Goal: Task Accomplishment & Management: Manage account settings

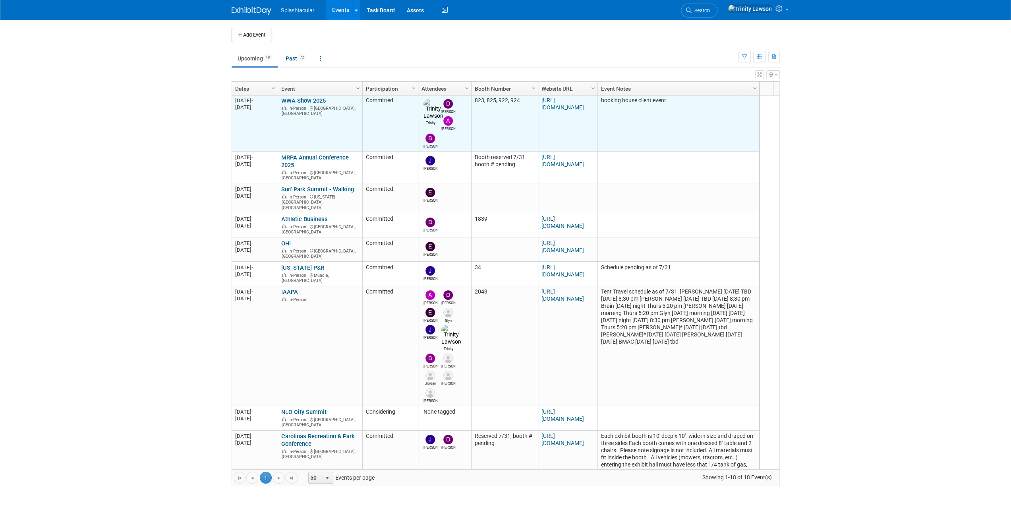
scroll to position [303, 0]
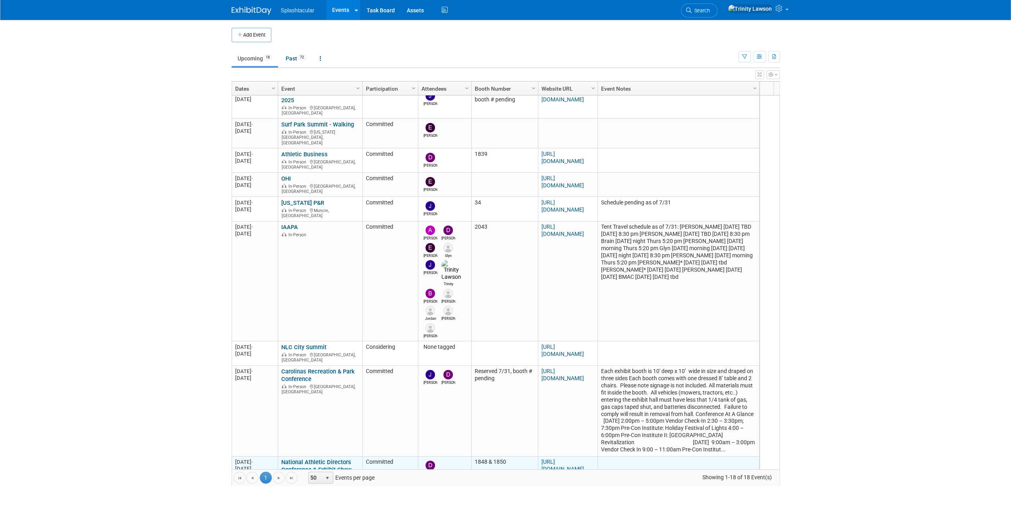
click at [325, 458] on link "National Athletic Directors Conference & Exhibit Show" at bounding box center [316, 465] width 70 height 15
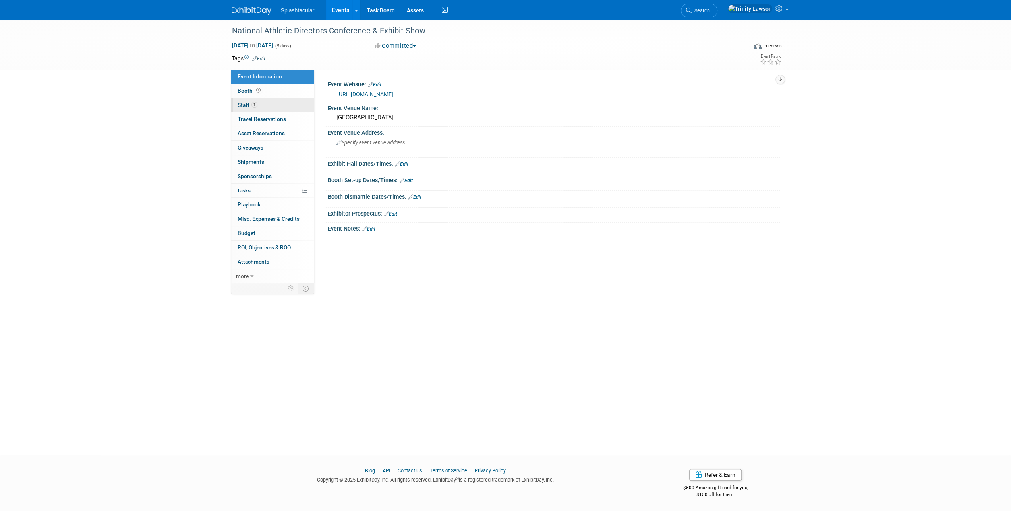
click at [258, 103] on link "1 Staff 1" at bounding box center [272, 105] width 83 height 14
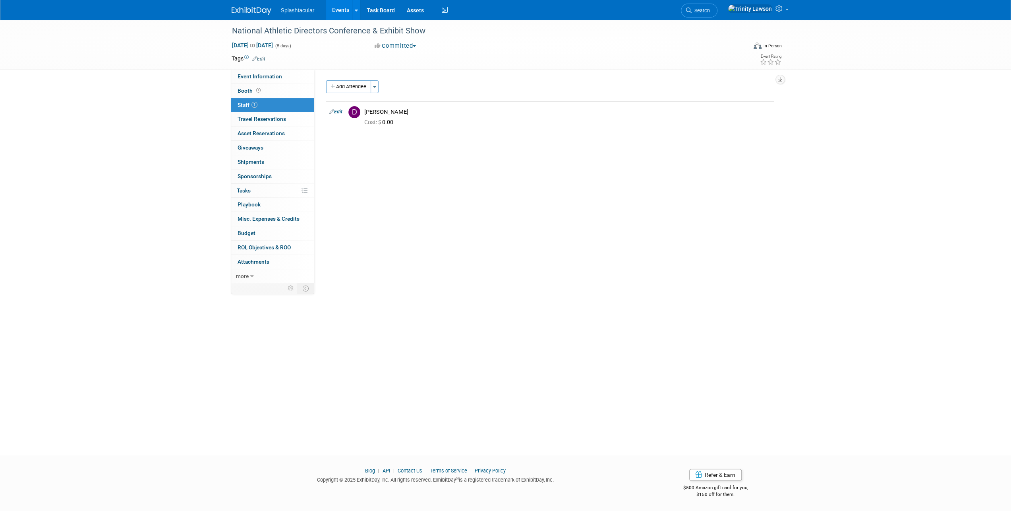
click at [358, 93] on div "Add Attendee Toggle Dropdown Quick -Tag Attendees Apply X (me) select all cancel" at bounding box center [550, 105] width 448 height 51
click at [355, 85] on button "Add Attendee" at bounding box center [348, 86] width 45 height 13
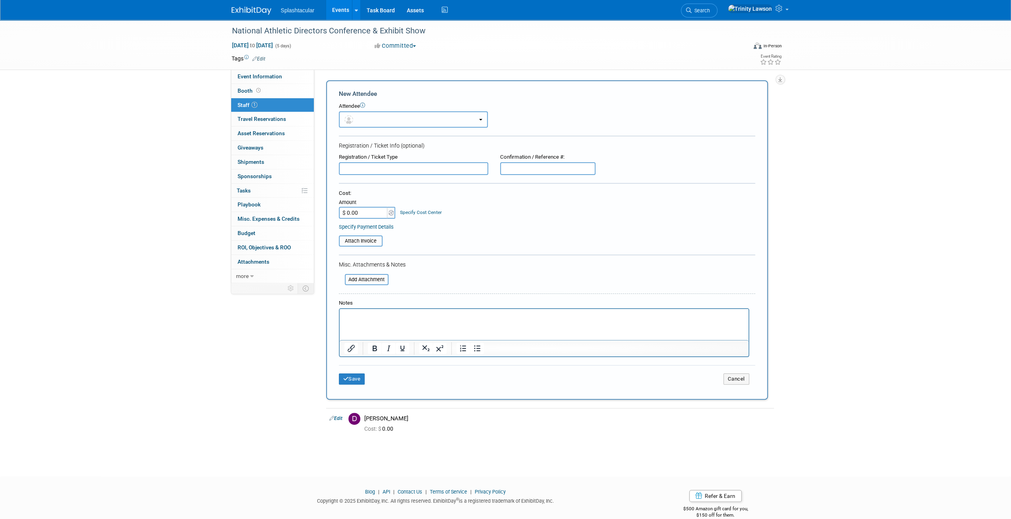
click at [389, 119] on button "button" at bounding box center [413, 119] width 149 height 16
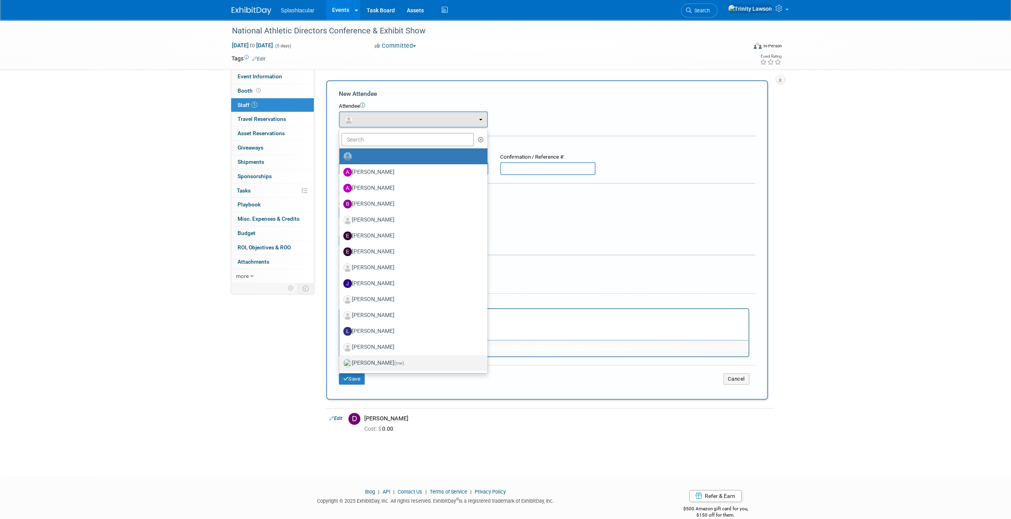
click at [368, 360] on label "Trinity Lawson (me)" at bounding box center [411, 362] width 136 height 13
click at [341, 360] on input "Trinity Lawson (me)" at bounding box center [337, 361] width 5 height 5
select select "e61f16a9-4e47-4ade-81f8-bbf74fc51130"
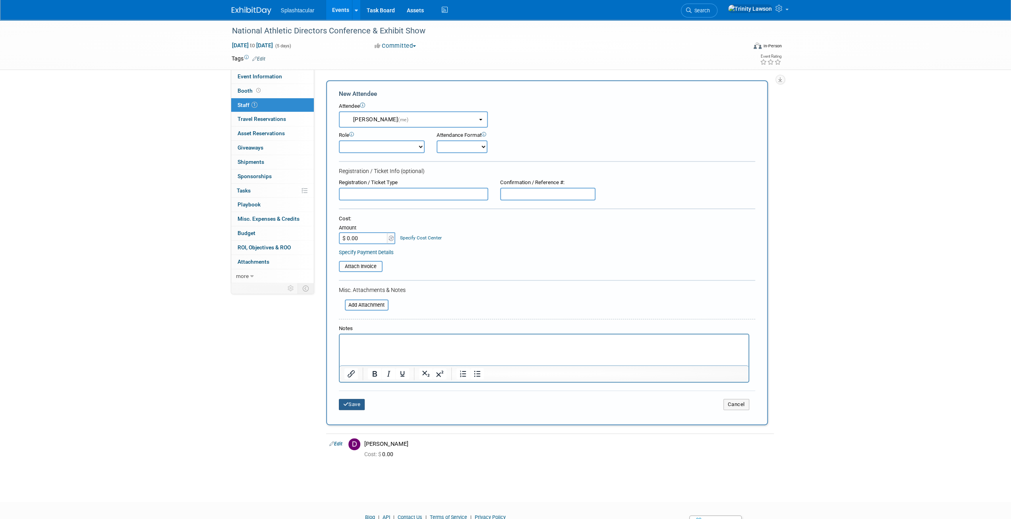
click at [356, 406] on button "Save" at bounding box center [352, 404] width 26 height 11
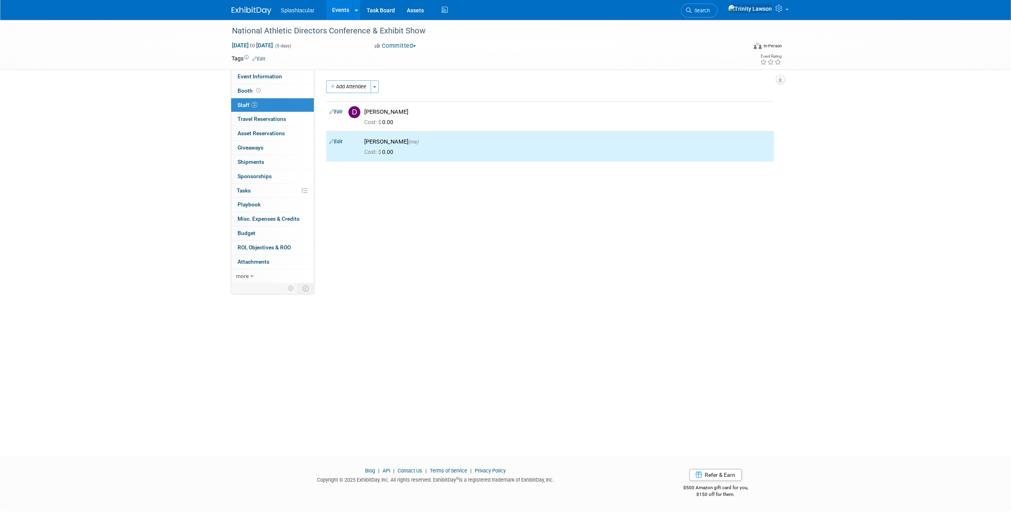
click at [343, 10] on link "Events" at bounding box center [340, 10] width 29 height 20
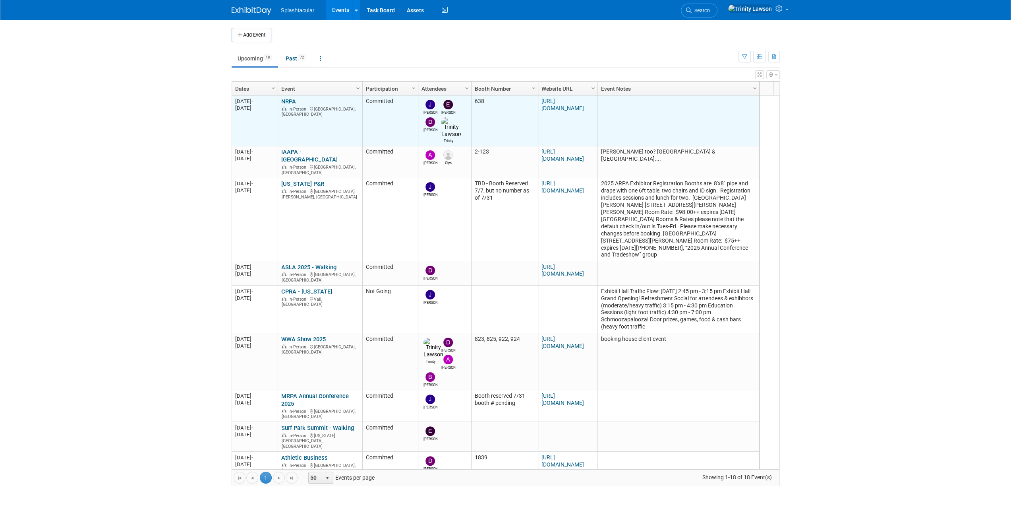
click at [290, 99] on link "NRPA" at bounding box center [288, 101] width 15 height 7
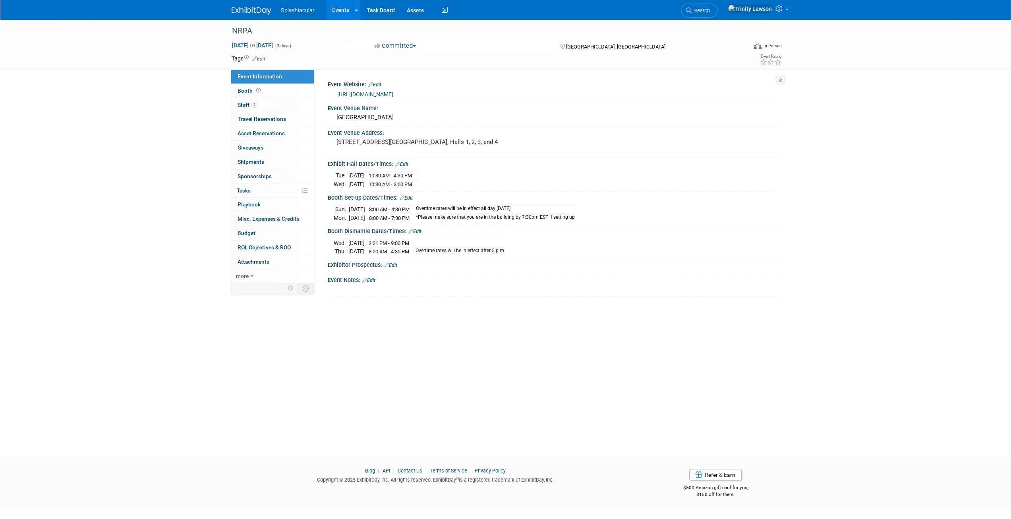
click at [898, 317] on div "NRPA Sep 15, 2025 to Sep 17, 2025 (3 days) Sep 15, 2025 to Sep 17, 2025 Committ…" at bounding box center [505, 230] width 1011 height 421
click at [333, 8] on link "Events" at bounding box center [340, 10] width 29 height 20
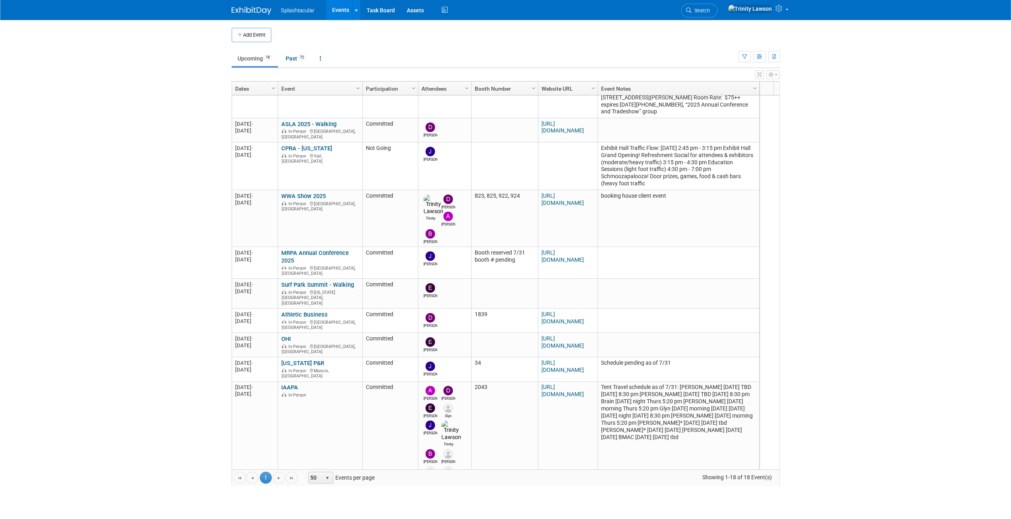
scroll to position [238, 0]
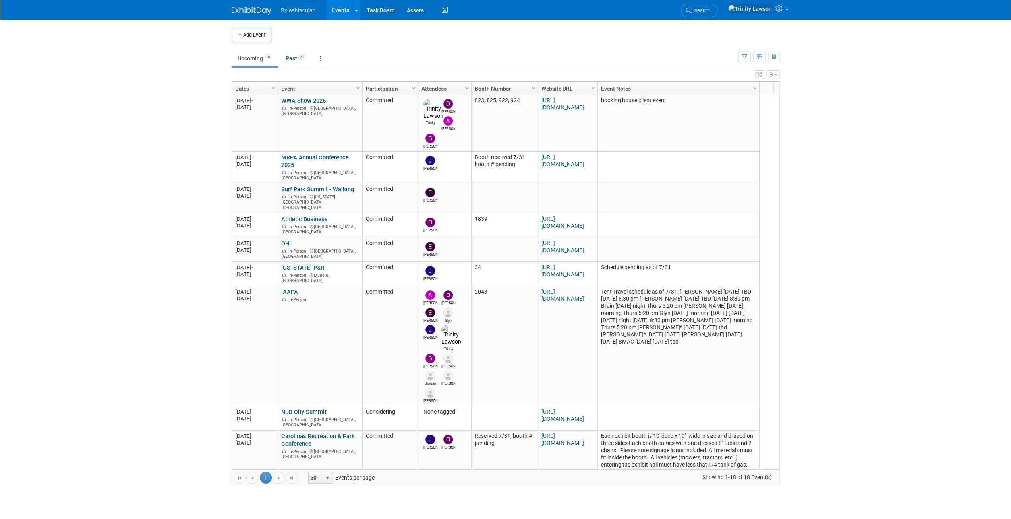
click at [960, 264] on body "Splashtacular Events Add Event Bulk Upload Events Shareable Event Boards Recent…" at bounding box center [505, 259] width 1011 height 519
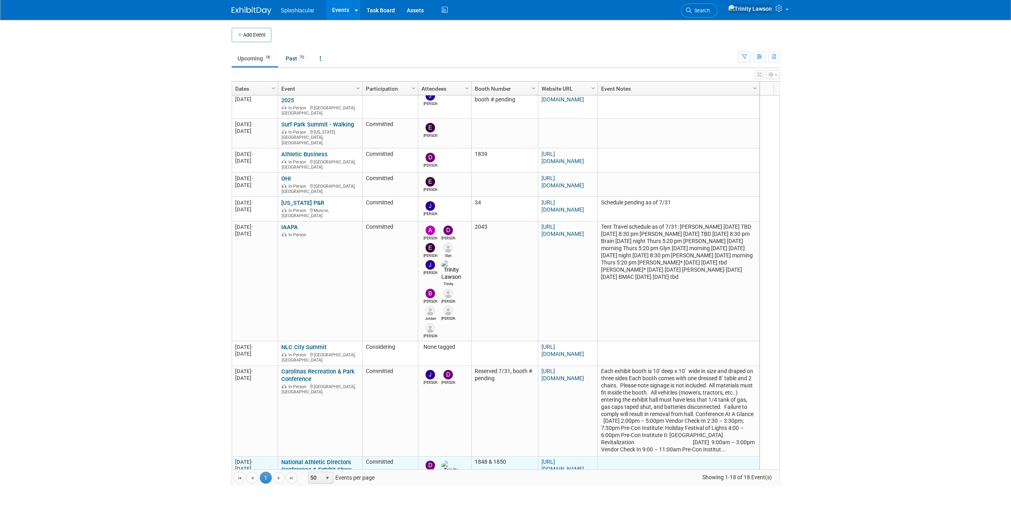
click at [305, 458] on link "National Athletic Directors Conference & Exhibit Show" at bounding box center [316, 465] width 70 height 15
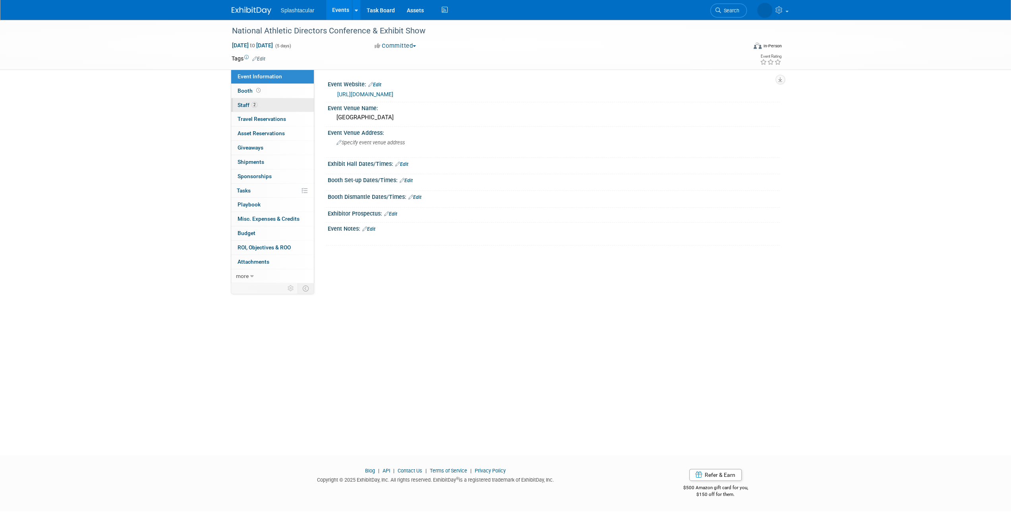
click at [284, 102] on link "2 Staff 2" at bounding box center [272, 105] width 83 height 14
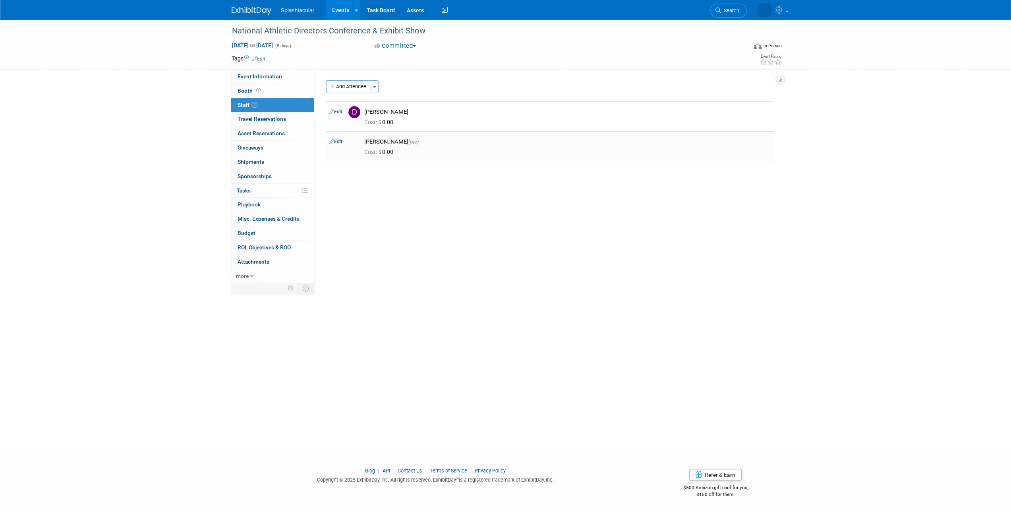
click at [337, 141] on link "Edit" at bounding box center [335, 142] width 13 height 6
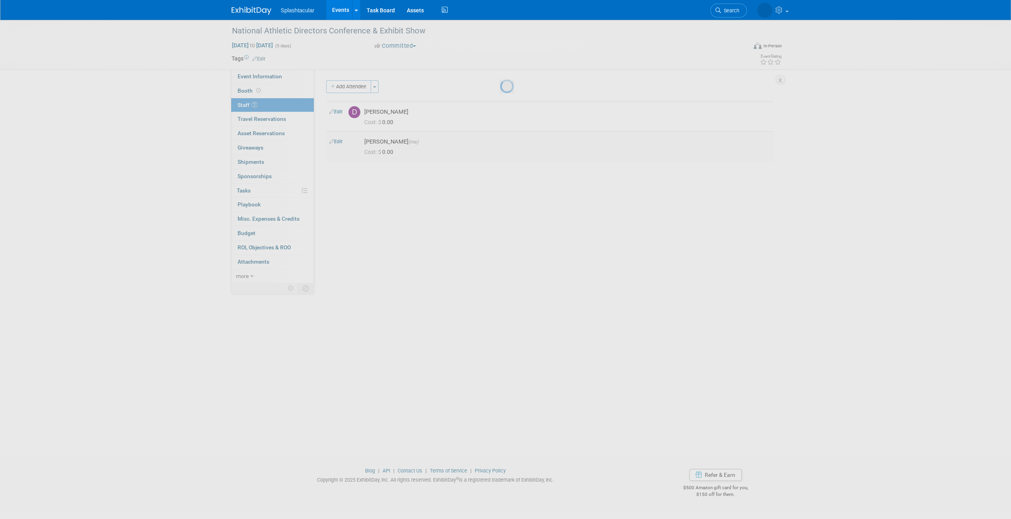
scroll to position [7, 0]
select select "e61f16a9-4e47-4ade-81f8-bbf74fc51130"
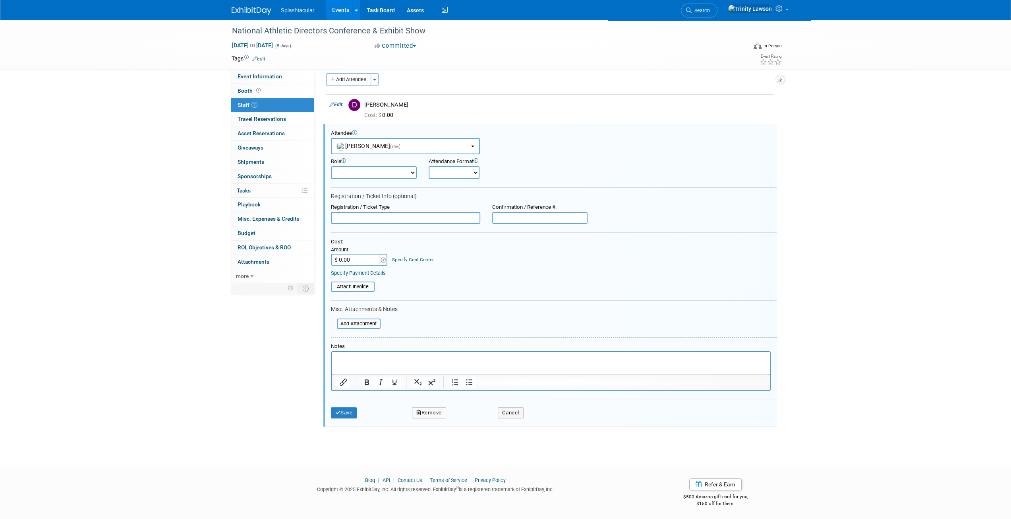
scroll to position [0, 0]
click at [443, 409] on button "Remove" at bounding box center [429, 412] width 34 height 11
click at [474, 418] on link "Yes" at bounding box center [472, 418] width 23 height 13
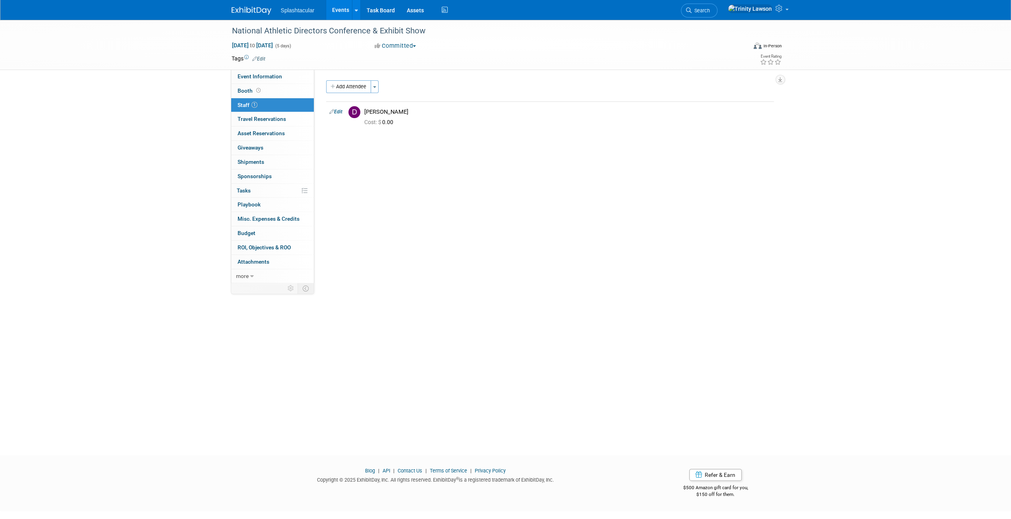
click at [339, 7] on link "Events" at bounding box center [340, 10] width 29 height 20
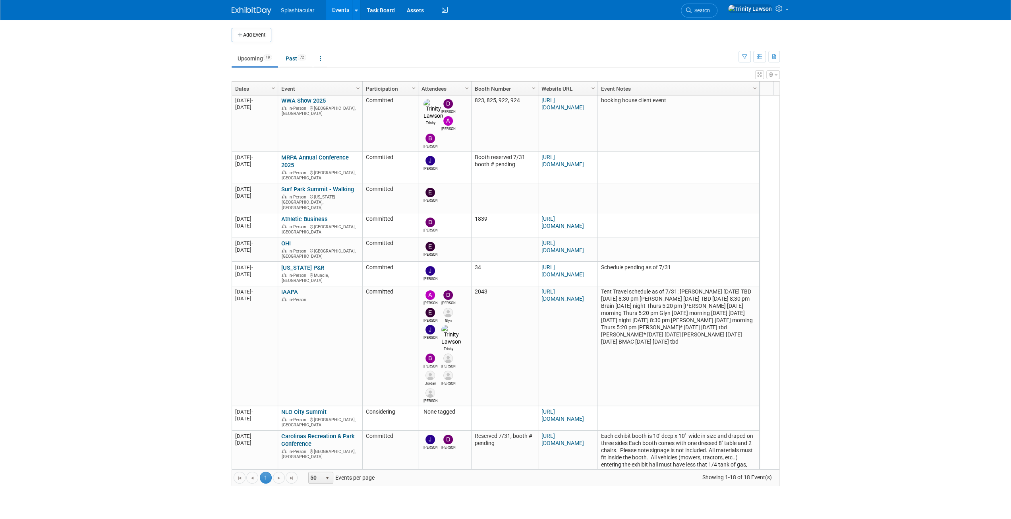
scroll to position [286, 0]
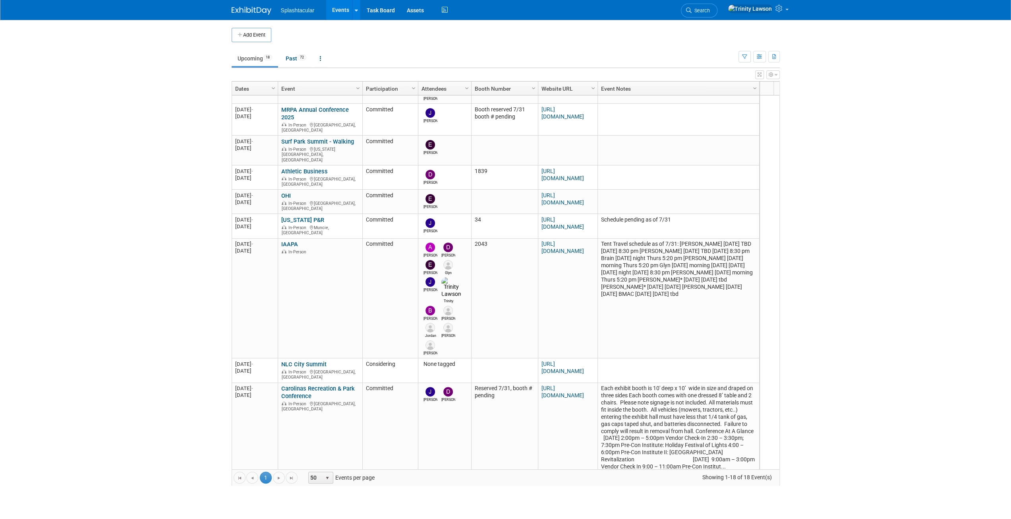
click at [328, 475] on link "National Athletic Directors Conference & Exhibit Show" at bounding box center [316, 482] width 70 height 15
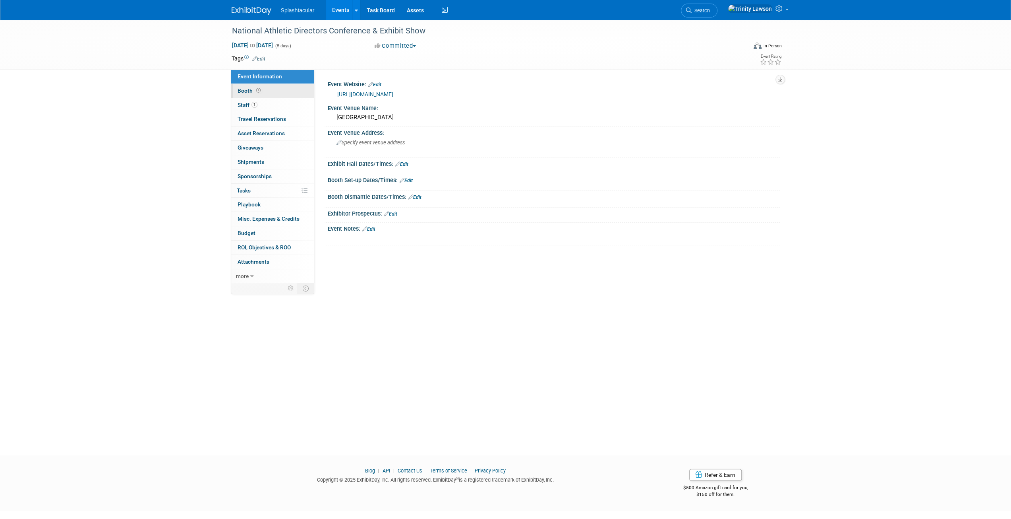
click at [257, 84] on link "Booth" at bounding box center [272, 91] width 83 height 14
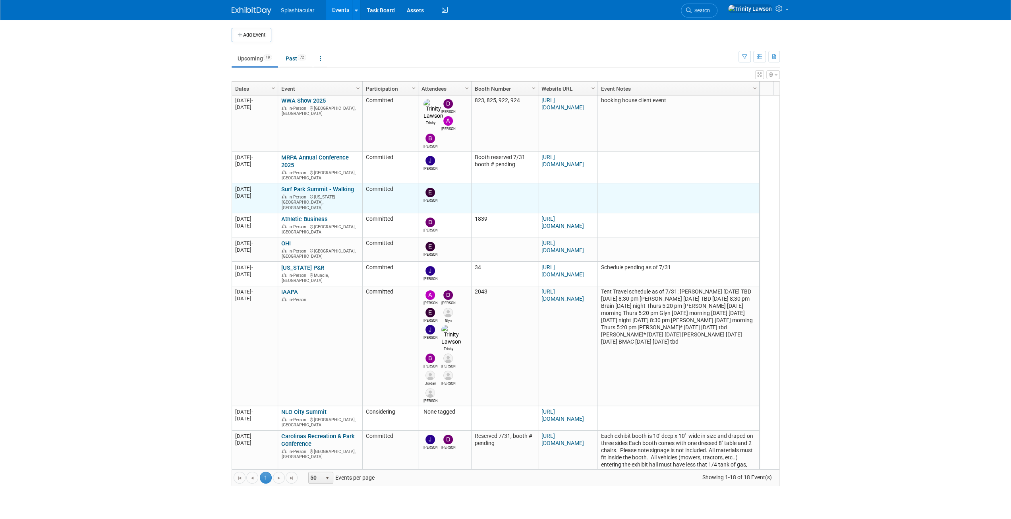
scroll to position [286, 0]
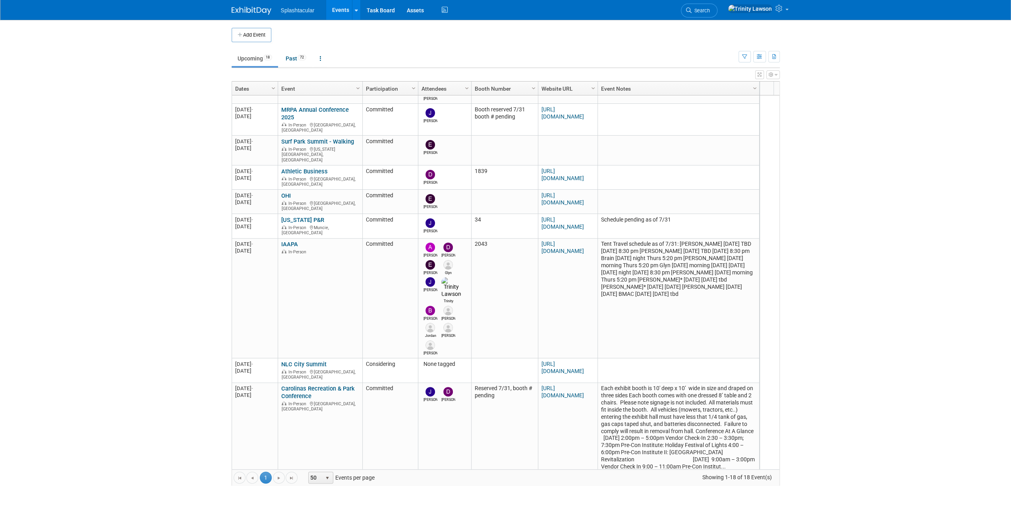
click at [315, 475] on link "National Athletic Directors Conference & Exhibit Show" at bounding box center [316, 482] width 70 height 15
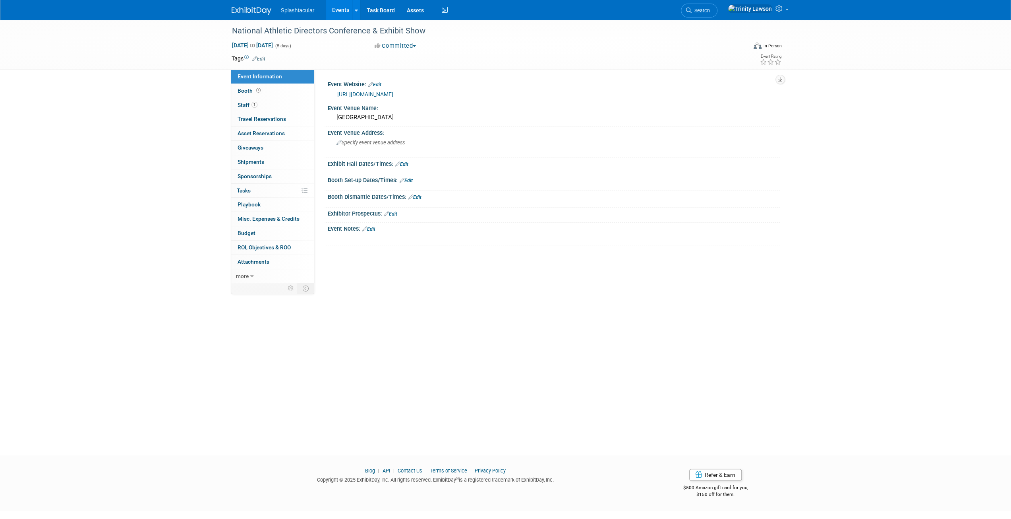
click at [412, 98] on div "[URL][DOMAIN_NAME]" at bounding box center [555, 94] width 437 height 9
click at [393, 93] on link "[URL][DOMAIN_NAME]" at bounding box center [365, 94] width 56 height 6
click at [381, 83] on link "Edit" at bounding box center [374, 85] width 13 height 6
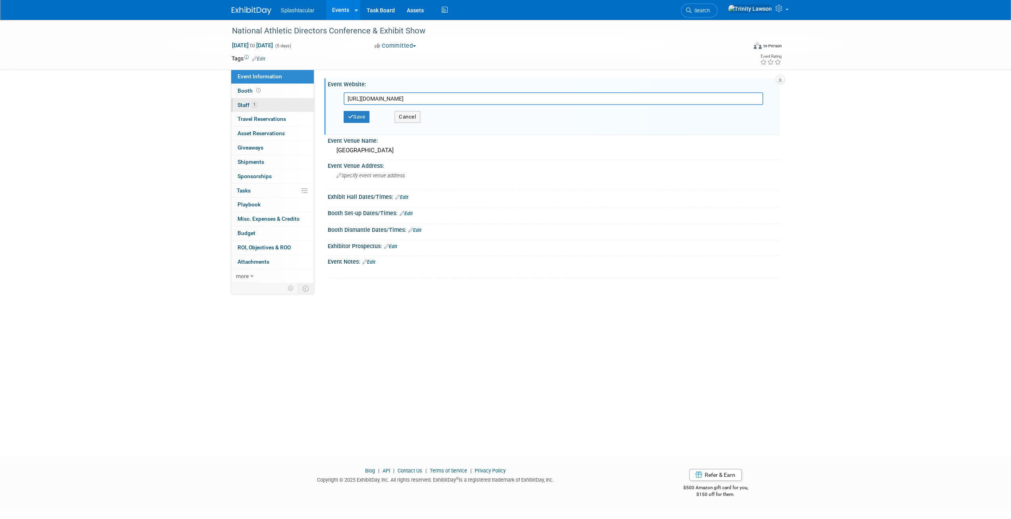
drag, startPoint x: 522, startPoint y: 99, endPoint x: 250, endPoint y: 100, distance: 272.6
click at [250, 100] on div "Event Information Event Info Booth Booth 1 Staff 1 Staff 0 Travel Reservations …" at bounding box center [506, 150] width 560 height 261
drag, startPoint x: 506, startPoint y: 101, endPoint x: 246, endPoint y: 101, distance: 259.9
click at [246, 101] on div "Event Information Event Info Booth Booth 1 Staff 1 Staff 0 Travel Reservations …" at bounding box center [506, 150] width 560 height 261
paste input "[DOMAIN_NAME]"
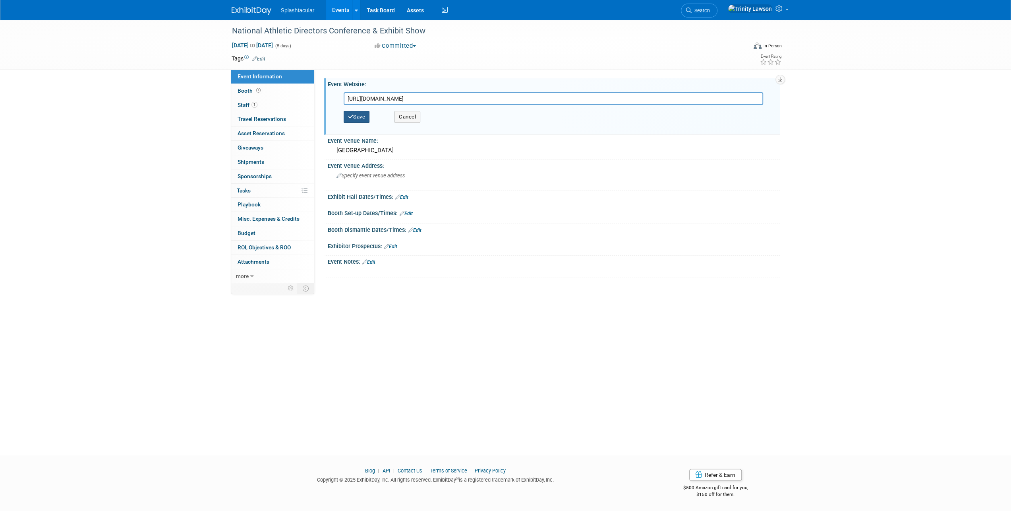
type input "[URL][DOMAIN_NAME]"
click at [354, 114] on button "Save" at bounding box center [357, 117] width 26 height 12
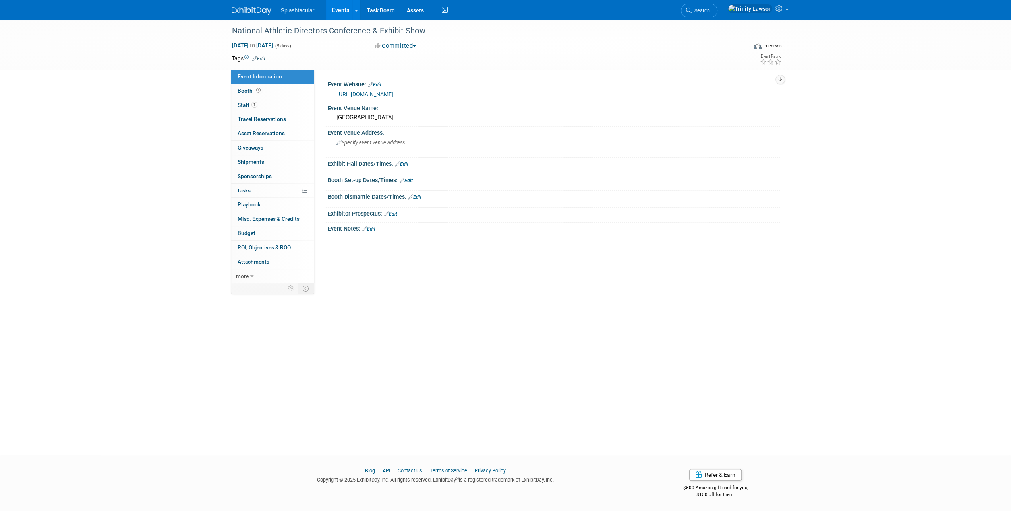
click at [406, 163] on link "Edit" at bounding box center [401, 164] width 13 height 6
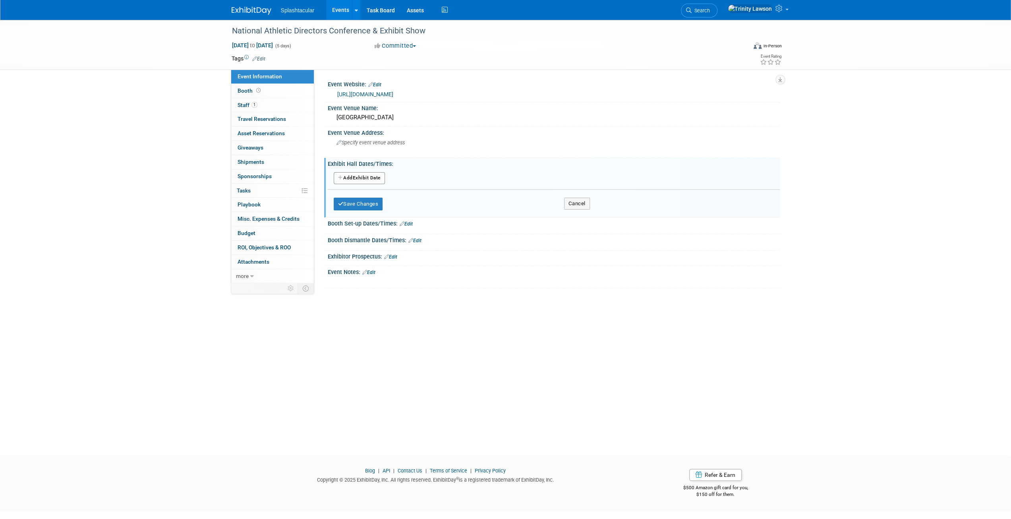
click at [354, 178] on button "Add Another Exhibit Date" at bounding box center [359, 178] width 51 height 12
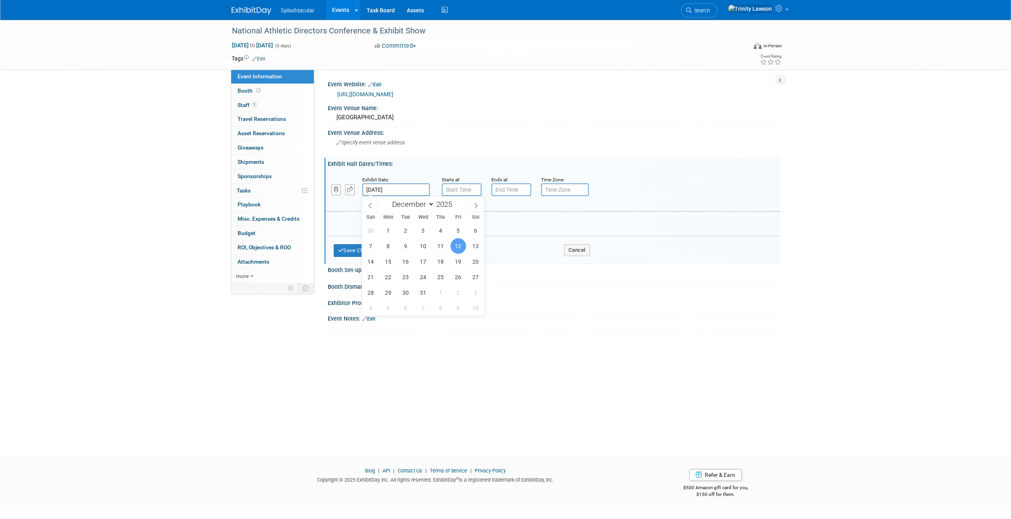
click at [394, 184] on input "[DATE]" at bounding box center [396, 189] width 68 height 13
click at [373, 260] on span "14" at bounding box center [370, 261] width 15 height 15
type input "[DATE]"
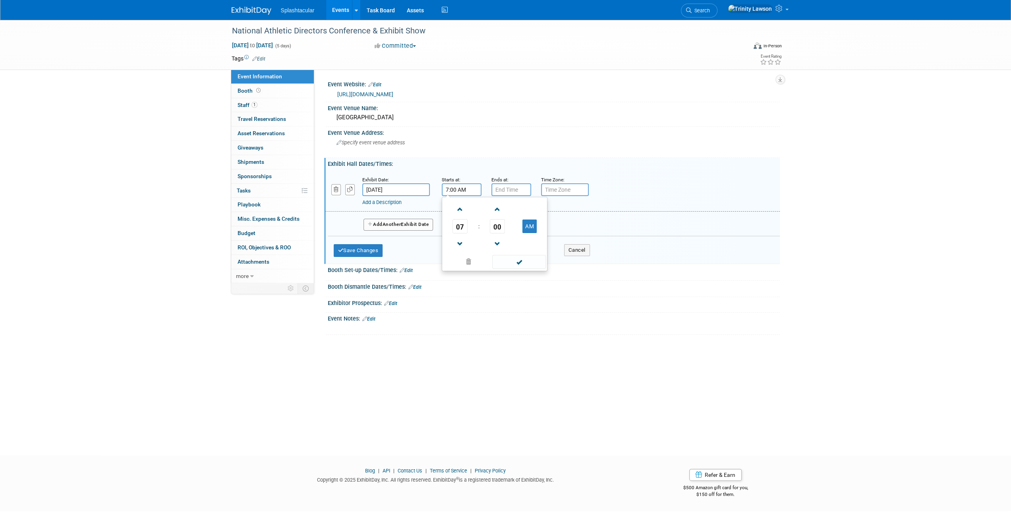
click at [457, 192] on input "7:00 AM" at bounding box center [462, 189] width 40 height 13
click at [468, 213] on td at bounding box center [460, 209] width 33 height 20
click at [453, 211] on span at bounding box center [460, 209] width 14 height 14
click at [455, 208] on span at bounding box center [460, 209] width 14 height 14
type input "9:00 AM"
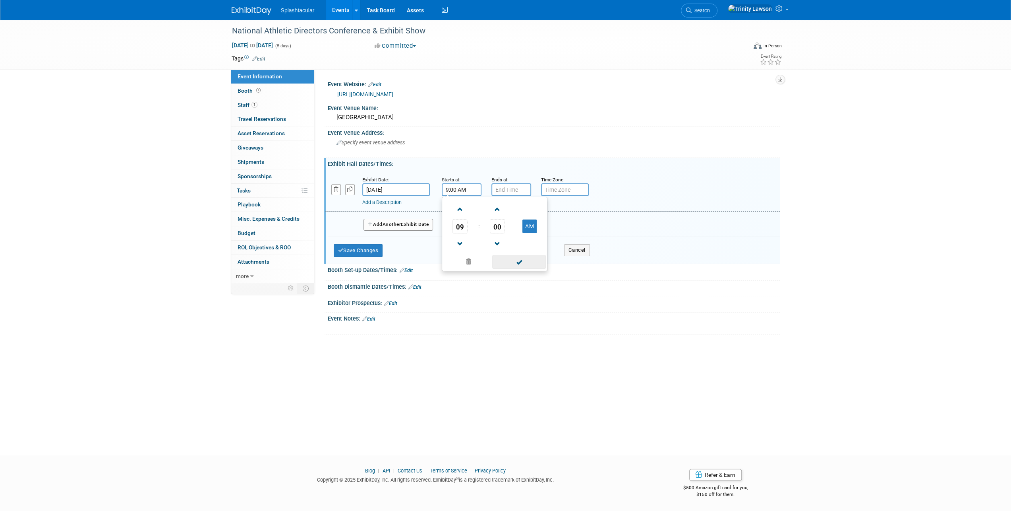
click at [511, 259] on span at bounding box center [519, 262] width 54 height 14
click at [512, 188] on input "7:00 PM" at bounding box center [512, 189] width 40 height 13
click at [513, 205] on span at bounding box center [510, 209] width 14 height 14
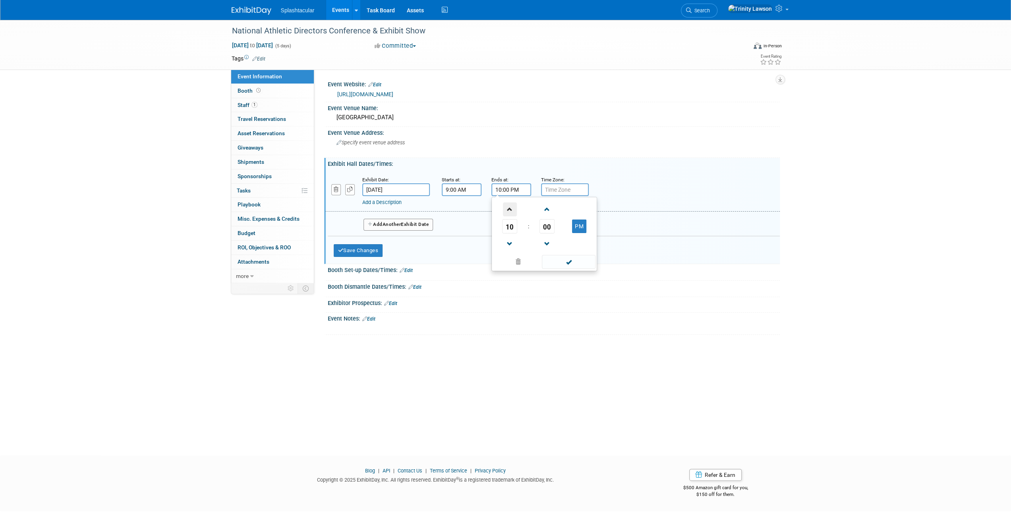
click at [513, 205] on span at bounding box center [510, 209] width 14 height 14
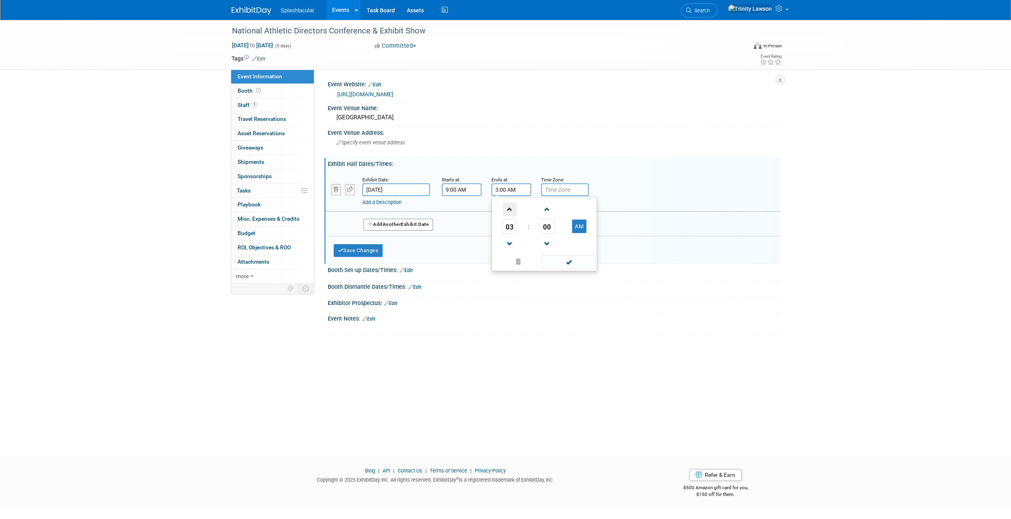
click at [513, 205] on span at bounding box center [510, 209] width 14 height 14
click at [583, 227] on button "AM" at bounding box center [579, 226] width 14 height 14
type input "6:00 PM"
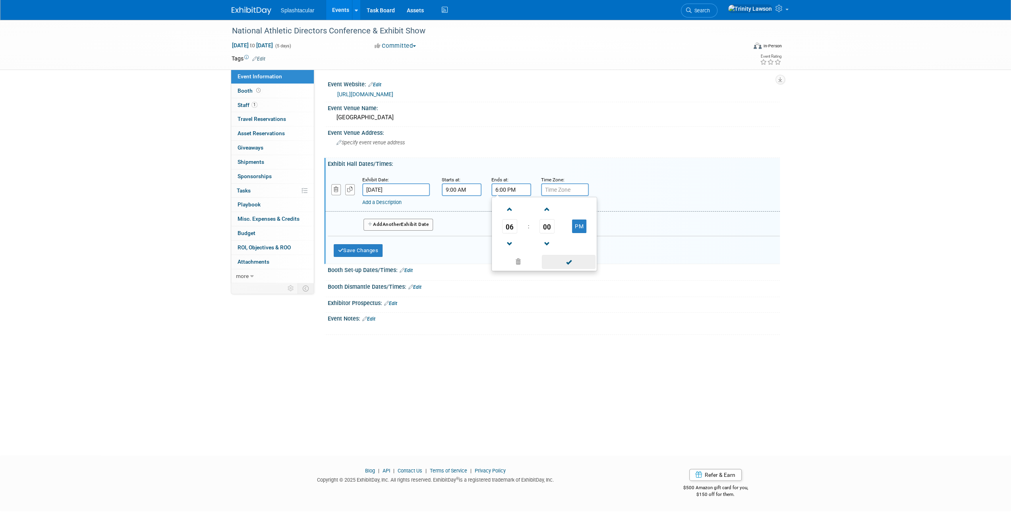
click at [580, 262] on span at bounding box center [569, 262] width 54 height 14
click at [412, 223] on button "Add Another Exhibit Date" at bounding box center [399, 225] width 70 height 12
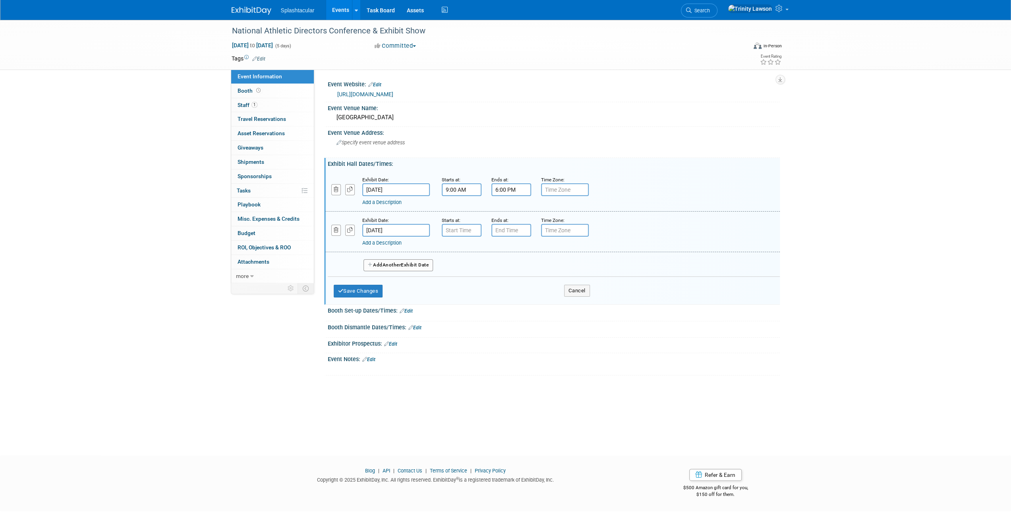
click at [418, 227] on input "[DATE]" at bounding box center [396, 230] width 68 height 13
click at [455, 228] on input "7:00 AM" at bounding box center [462, 230] width 40 height 13
click at [463, 264] on span "07" at bounding box center [460, 266] width 15 height 14
click at [452, 297] on td "08" at bounding box center [456, 292] width 25 height 21
click at [504, 266] on span "00" at bounding box center [497, 266] width 15 height 14
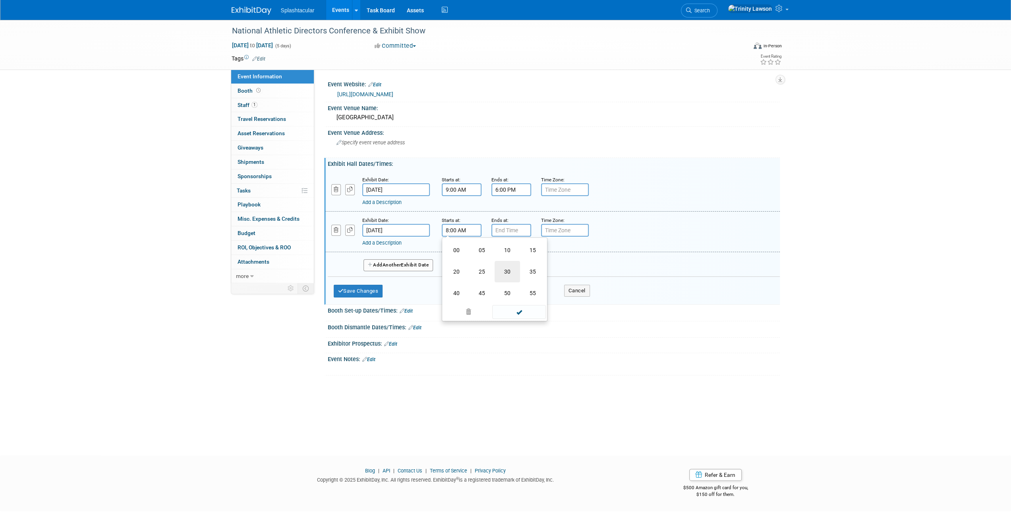
click at [508, 275] on td "30" at bounding box center [507, 271] width 25 height 21
type input "8:30 AM"
click at [522, 299] on span at bounding box center [519, 302] width 54 height 14
click at [396, 341] on link "Edit" at bounding box center [390, 344] width 13 height 6
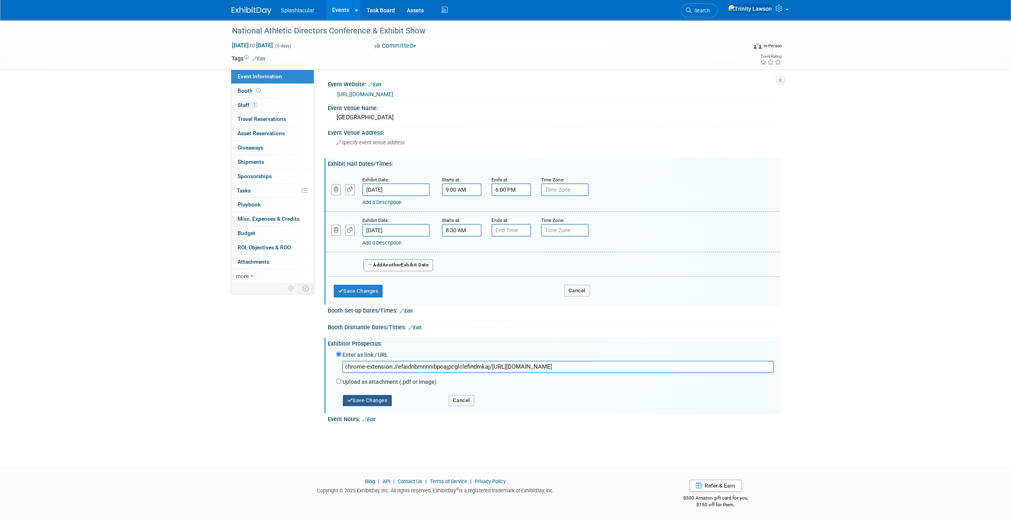
click at [374, 398] on button "Save Changes" at bounding box center [367, 400] width 49 height 11
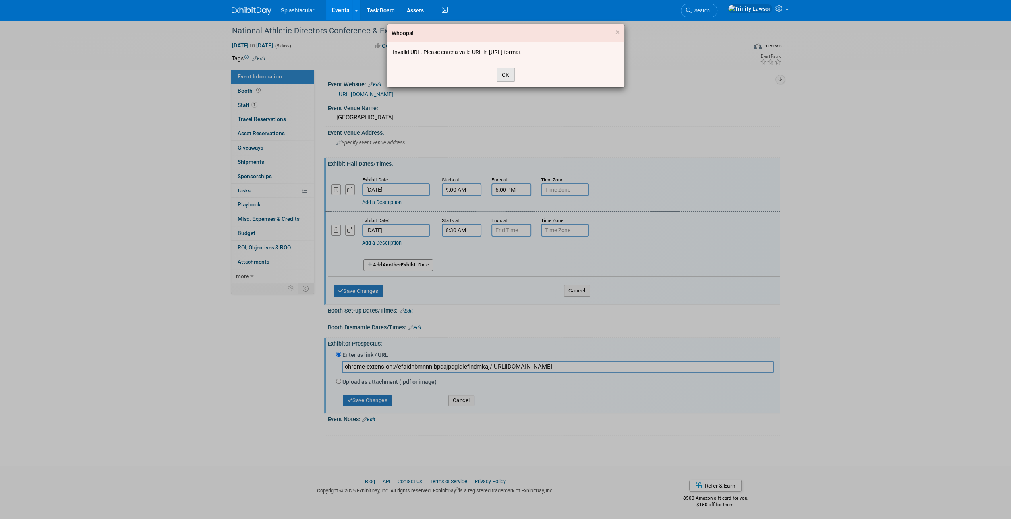
click at [513, 74] on button "OK" at bounding box center [506, 75] width 18 height 14
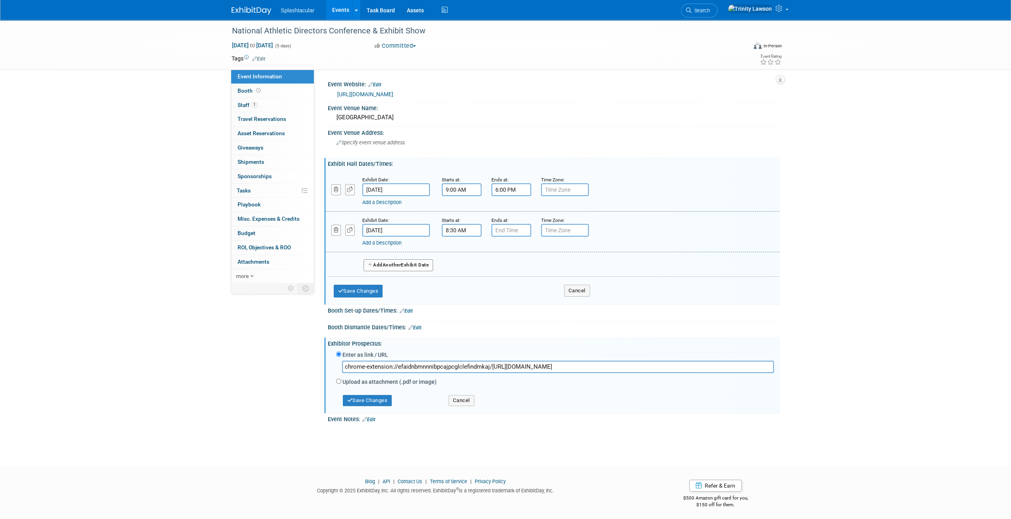
drag, startPoint x: 491, startPoint y: 363, endPoint x: 217, endPoint y: 374, distance: 274.4
click at [217, 374] on div "National Athletic Directors Conference & Exhibit Show [DATE] to [DATE] (5 days)…" at bounding box center [505, 236] width 1011 height 432
type input "[URL][DOMAIN_NAME]"
click at [371, 396] on button "Save Changes" at bounding box center [367, 400] width 49 height 11
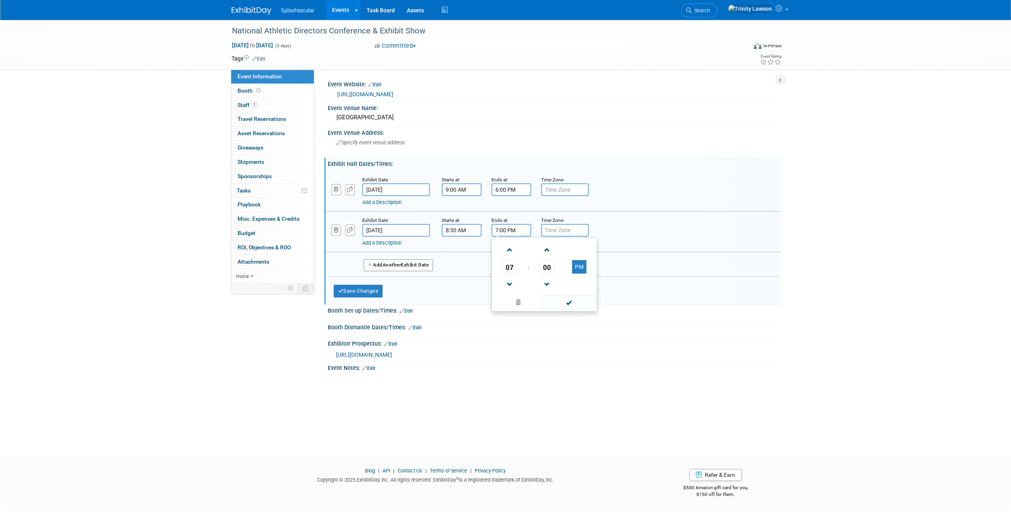
click at [510, 232] on input "7:00 PM" at bounding box center [512, 230] width 40 height 13
click at [505, 267] on span "07" at bounding box center [509, 266] width 15 height 14
click at [577, 291] on td "11" at bounding box center [582, 292] width 25 height 21
click at [539, 265] on td "00" at bounding box center [547, 266] width 33 height 14
click at [544, 263] on span "00" at bounding box center [547, 266] width 15 height 14
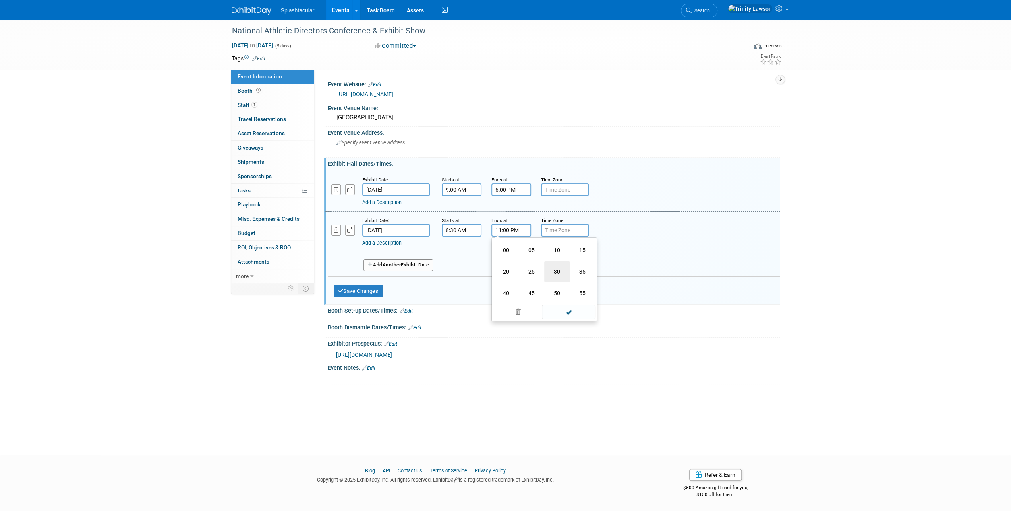
click at [554, 275] on td "30" at bounding box center [556, 271] width 25 height 21
click at [570, 300] on span at bounding box center [569, 302] width 54 height 14
click at [519, 224] on input "11:30 PM" at bounding box center [512, 230] width 40 height 13
click at [583, 260] on button "PM" at bounding box center [579, 267] width 14 height 14
type input "11:30 AM"
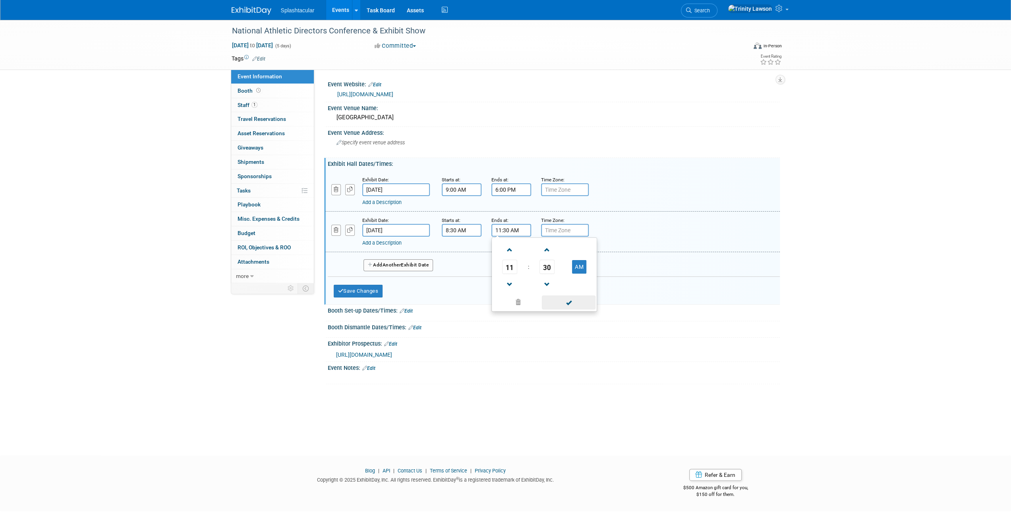
click at [575, 302] on span at bounding box center [569, 302] width 54 height 14
click at [351, 290] on button "Save Changes" at bounding box center [358, 290] width 49 height 13
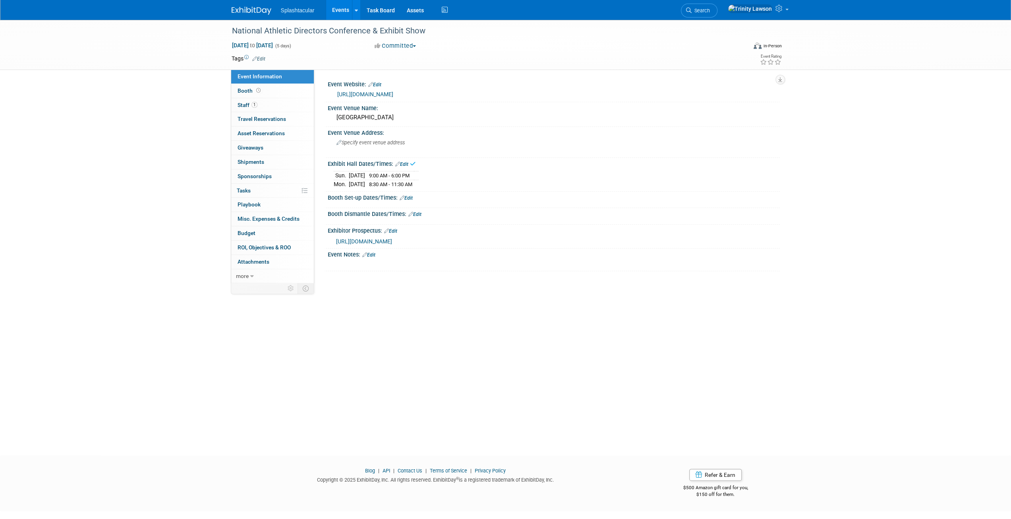
click at [411, 197] on link "Edit" at bounding box center [406, 198] width 13 height 6
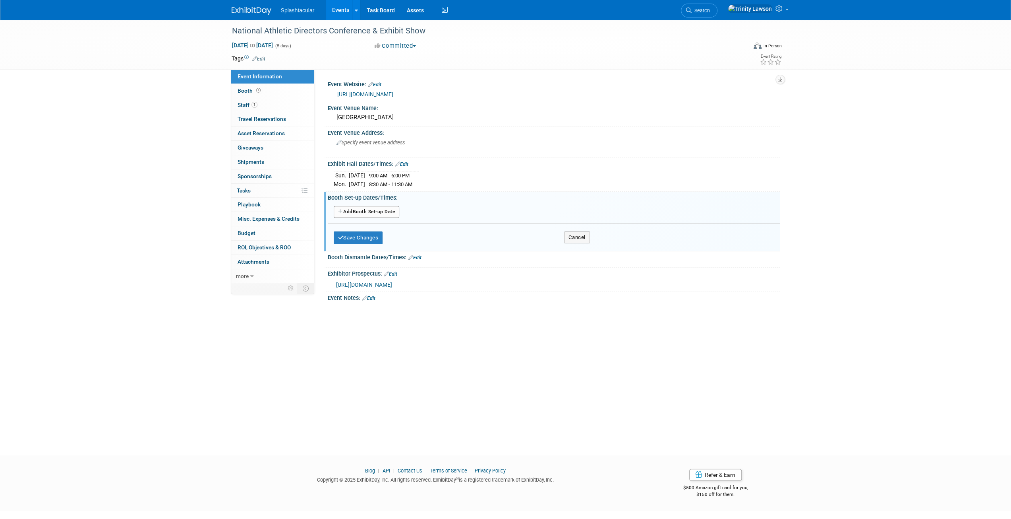
click at [364, 207] on button "Add Another Booth Set-up Date" at bounding box center [367, 212] width 66 height 12
select select "11"
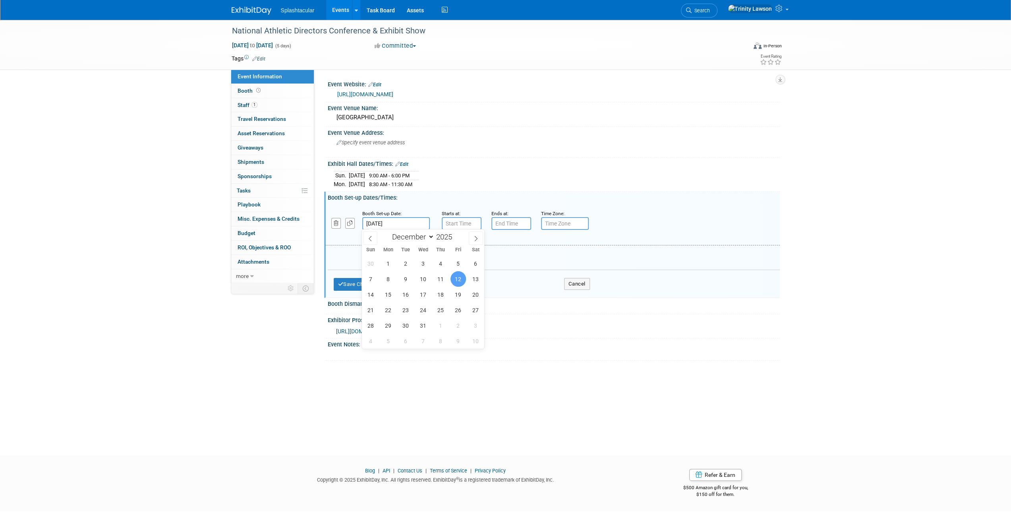
click at [414, 221] on input "[DATE]" at bounding box center [396, 223] width 68 height 13
click at [471, 276] on span "13" at bounding box center [475, 278] width 15 height 15
type input "[DATE]"
click at [462, 222] on input "7:00 AM" at bounding box center [462, 223] width 40 height 13
click at [465, 263] on span "07" at bounding box center [460, 260] width 15 height 14
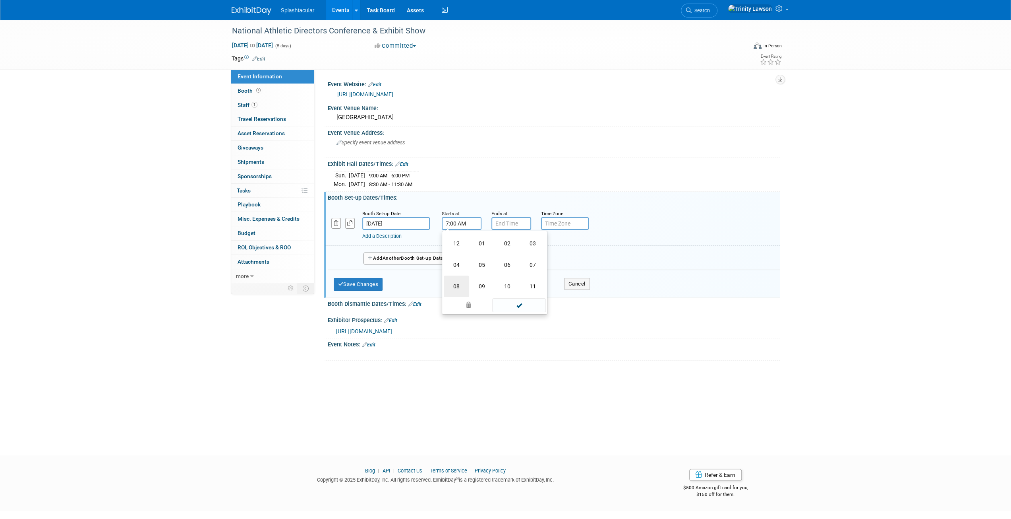
click at [458, 279] on td "08" at bounding box center [456, 285] width 25 height 21
type input "8:00 AM"
click at [516, 298] on span at bounding box center [519, 295] width 54 height 14
type input "7:00 PM"
click at [522, 217] on input "7:00 PM" at bounding box center [512, 223] width 40 height 13
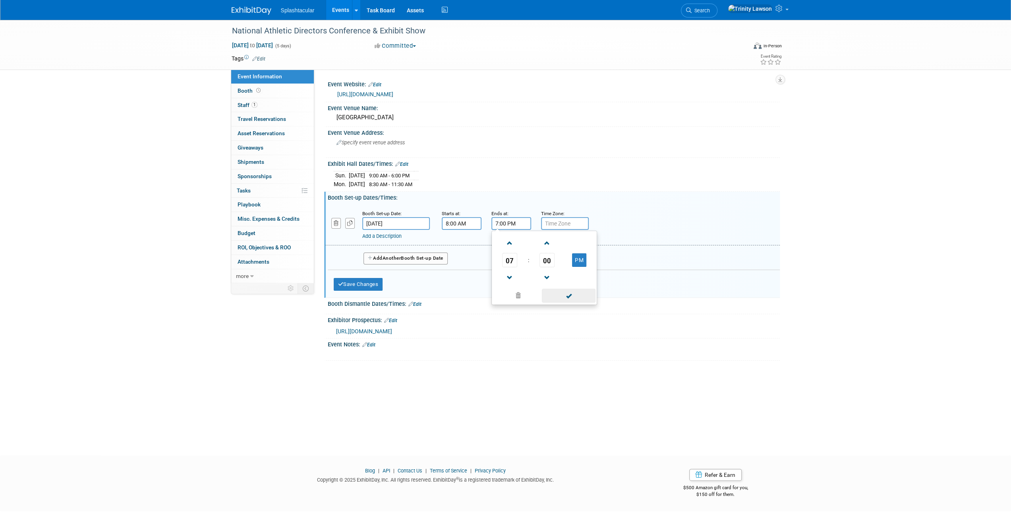
click at [563, 288] on span at bounding box center [569, 295] width 54 height 14
click at [372, 283] on button "Save Changes" at bounding box center [358, 284] width 49 height 13
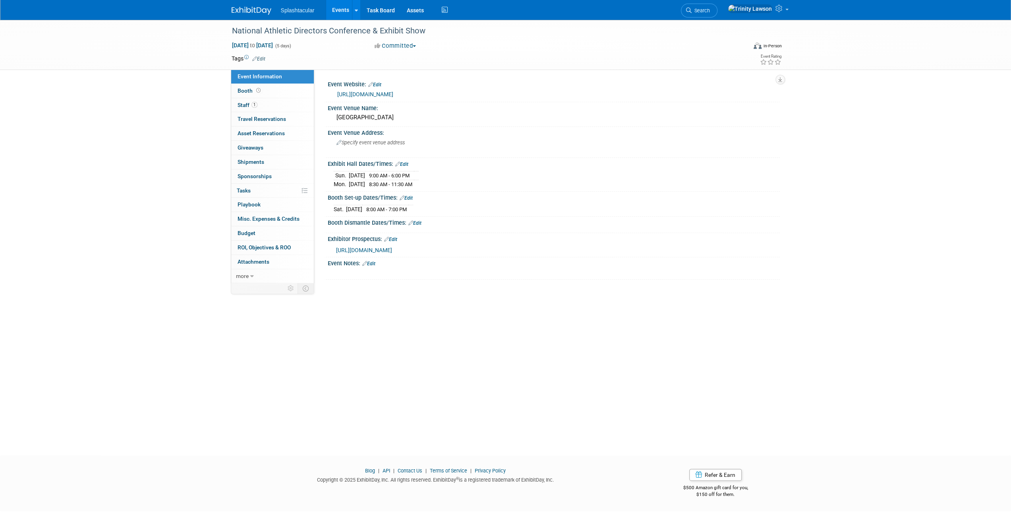
click at [621, 222] on div "Booth Dismantle Dates/Times: Edit" at bounding box center [554, 222] width 452 height 10
click at [371, 143] on span "Specify event venue address" at bounding box center [371, 142] width 68 height 6
type textarea "[STREET_ADDRESS]"
click at [495, 143] on icon "button" at bounding box center [498, 141] width 6 height 5
click at [574, 358] on div "National Athletic Directors Conference & Exhibit Show [DATE] to [DATE] (5 days)…" at bounding box center [505, 230] width 1011 height 421
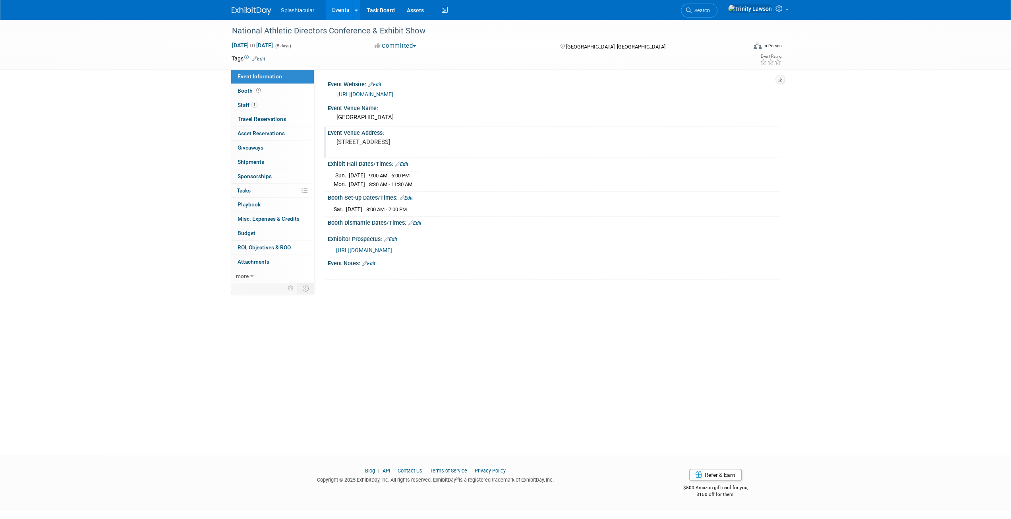
click at [390, 95] on link "[URL][DOMAIN_NAME]" at bounding box center [365, 94] width 56 height 6
